Goal: Check status: Check status

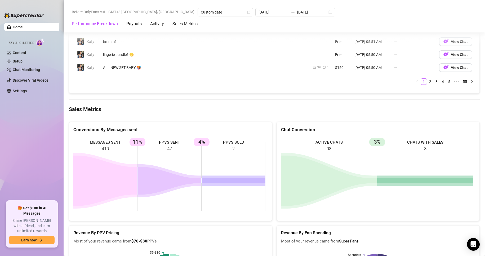
scroll to position [530, 0]
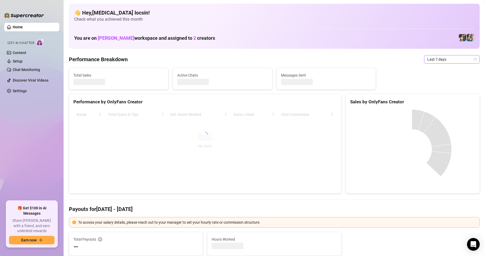
click at [442, 62] on span "Last 7 days" at bounding box center [452, 59] width 49 height 8
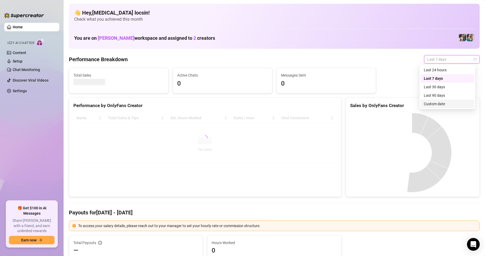
click at [440, 103] on div "Custom date" at bounding box center [447, 104] width 47 height 6
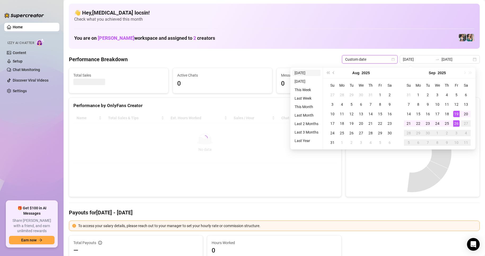
type input "[DATE]"
click at [307, 74] on li "[DATE]" at bounding box center [307, 73] width 28 height 6
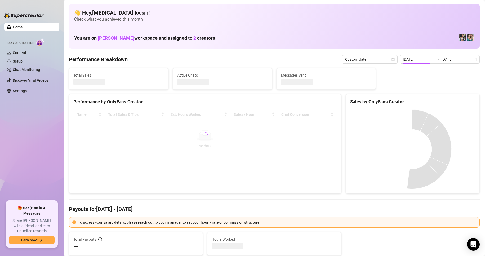
type input "[DATE]"
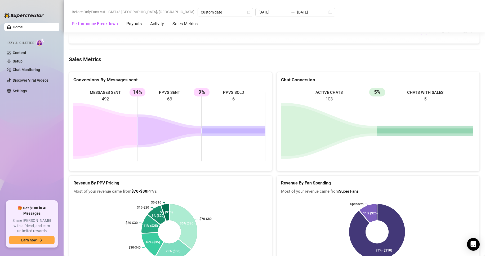
scroll to position [663, 0]
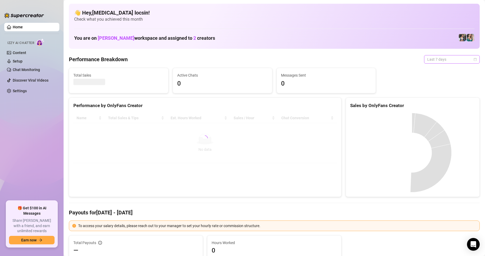
click at [445, 59] on span "Last 7 days" at bounding box center [452, 59] width 49 height 8
click at [442, 103] on div "Custom date" at bounding box center [447, 104] width 47 height 6
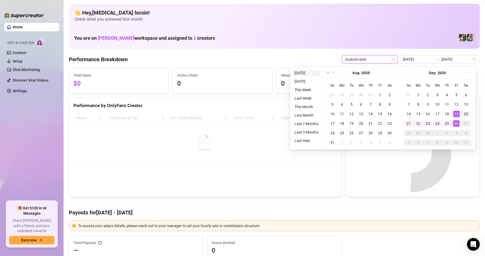
click at [304, 72] on li "[DATE]" at bounding box center [307, 73] width 28 height 6
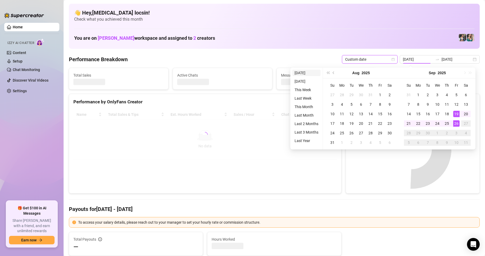
type input "[DATE]"
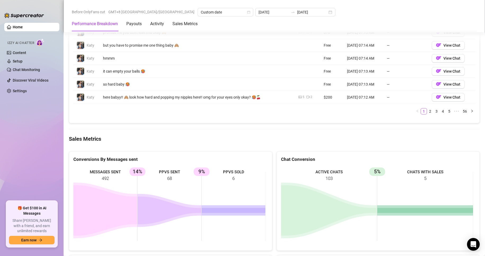
scroll to position [619, 0]
